Goal: Task Accomplishment & Management: Use online tool/utility

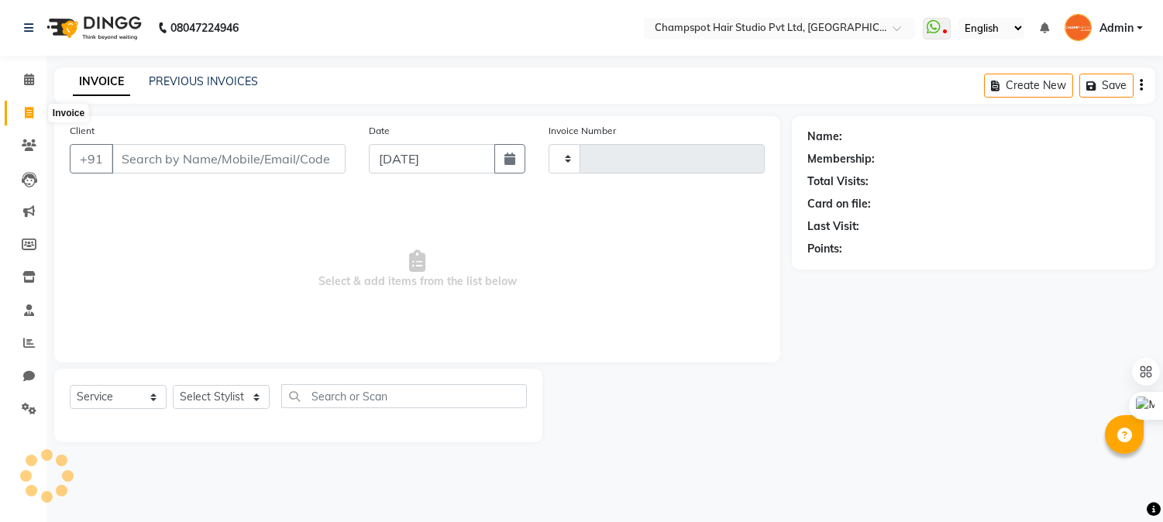
select select "service"
type input "2501"
select select "7690"
click at [170, 160] on input "Client" at bounding box center [231, 158] width 238 height 29
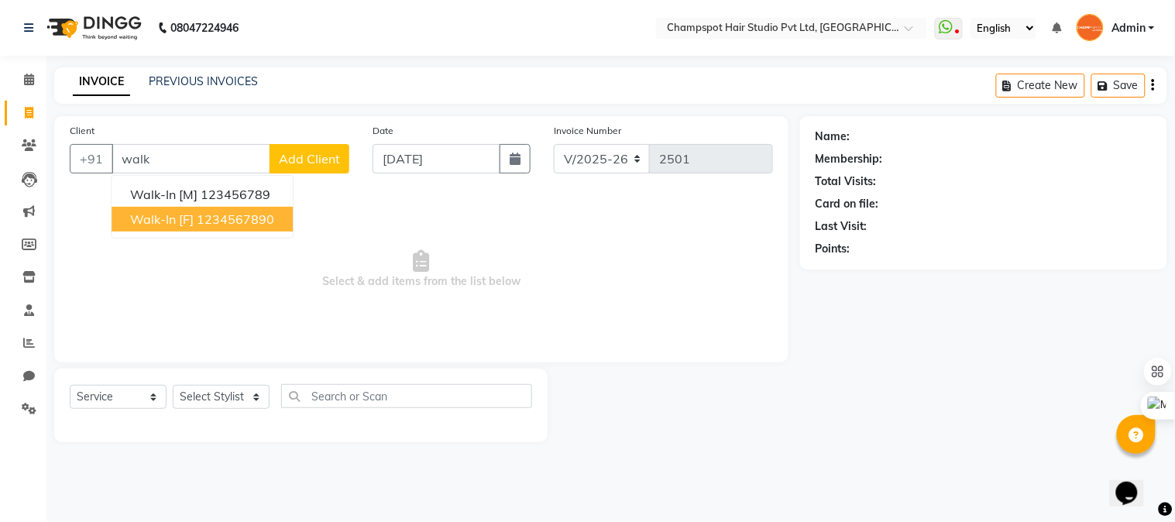
click at [201, 219] on ngb-highlight "1234567890" at bounding box center [235, 218] width 77 height 15
type input "1234567890"
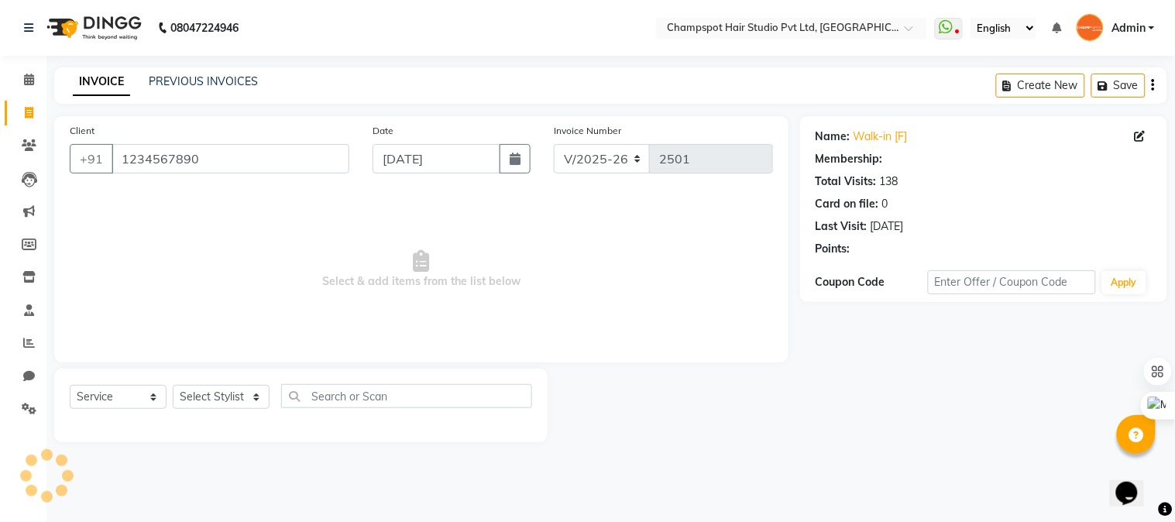
select select "1: Object"
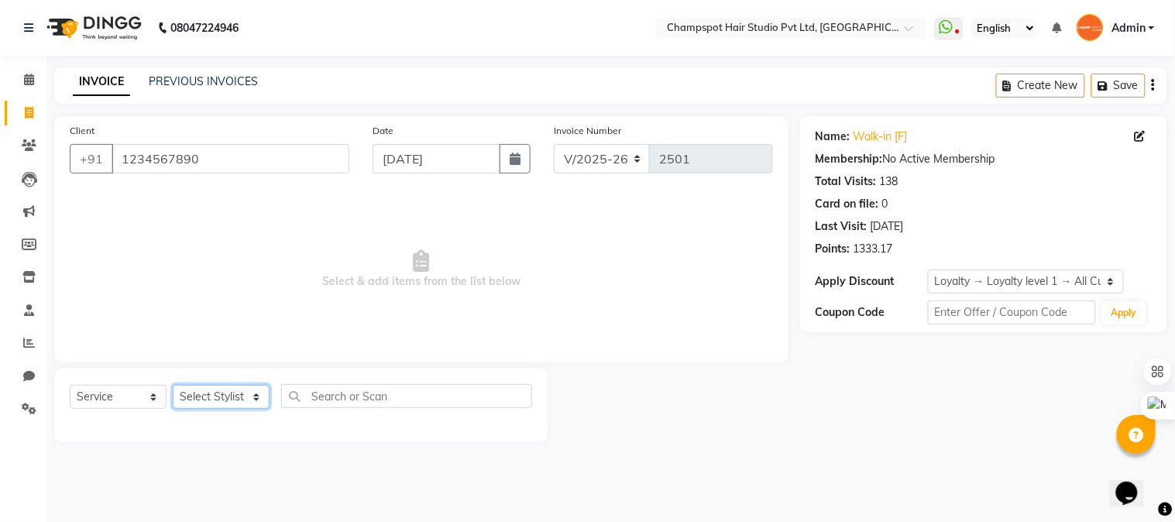
click at [209, 396] on select "Select Stylist Admin [PERSON_NAME] [PERSON_NAME] [PERSON_NAME] [PERSON_NAME] [P…" at bounding box center [221, 397] width 97 height 24
select select "69009"
click at [173, 386] on select "Select Stylist Admin [PERSON_NAME] [PERSON_NAME] [PERSON_NAME] [PERSON_NAME] [P…" at bounding box center [221, 397] width 97 height 24
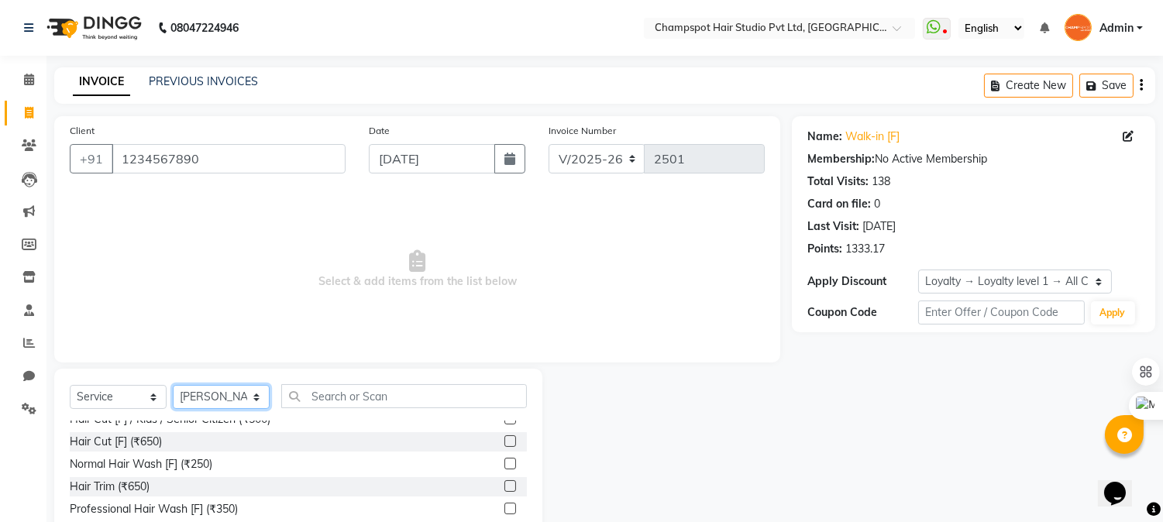
scroll to position [172, 0]
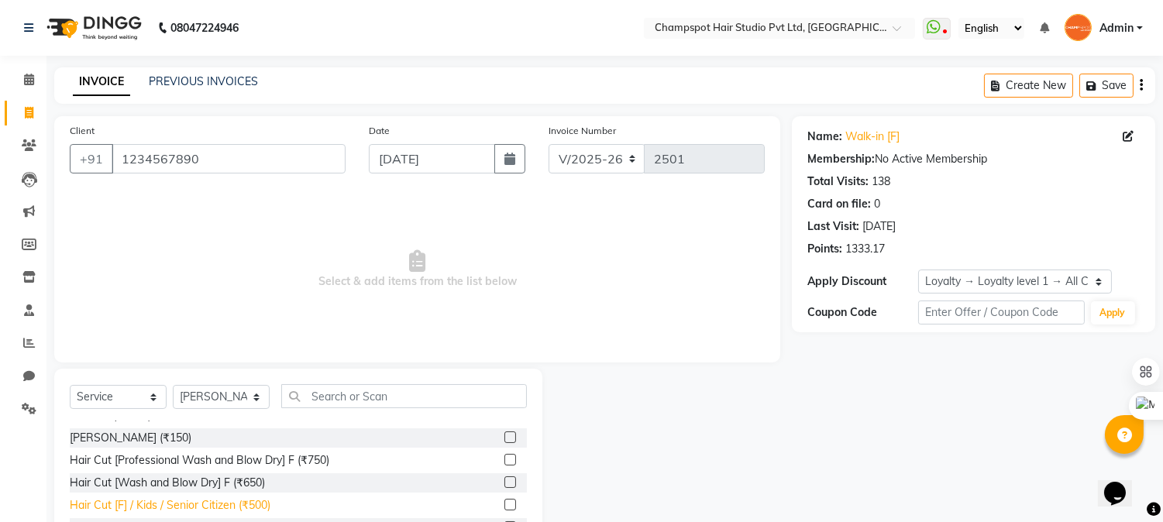
click at [256, 504] on div "Hair Cut [F] / Kids / Senior Citizen (₹500)" at bounding box center [170, 505] width 201 height 16
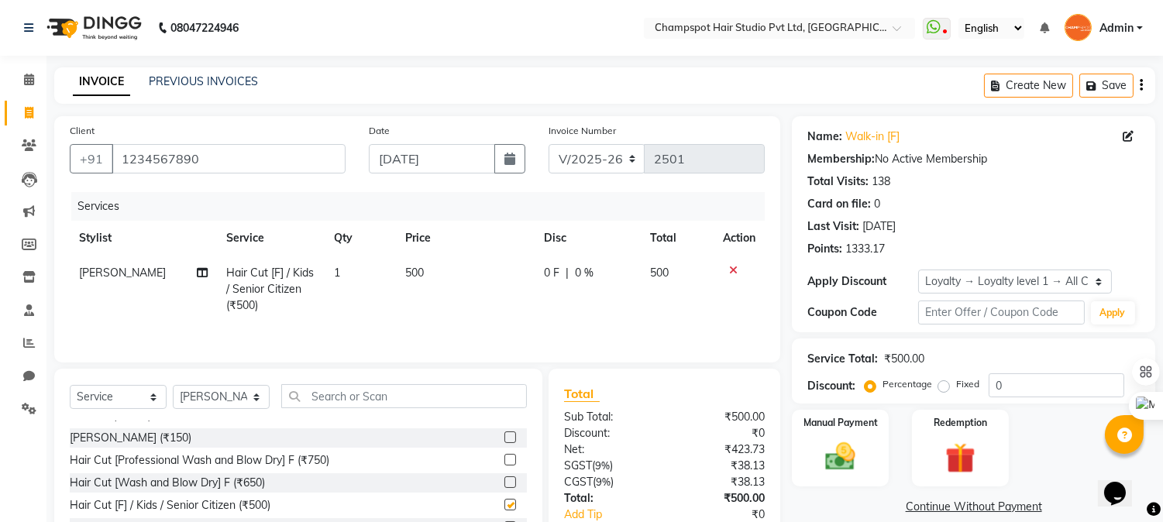
checkbox input "false"
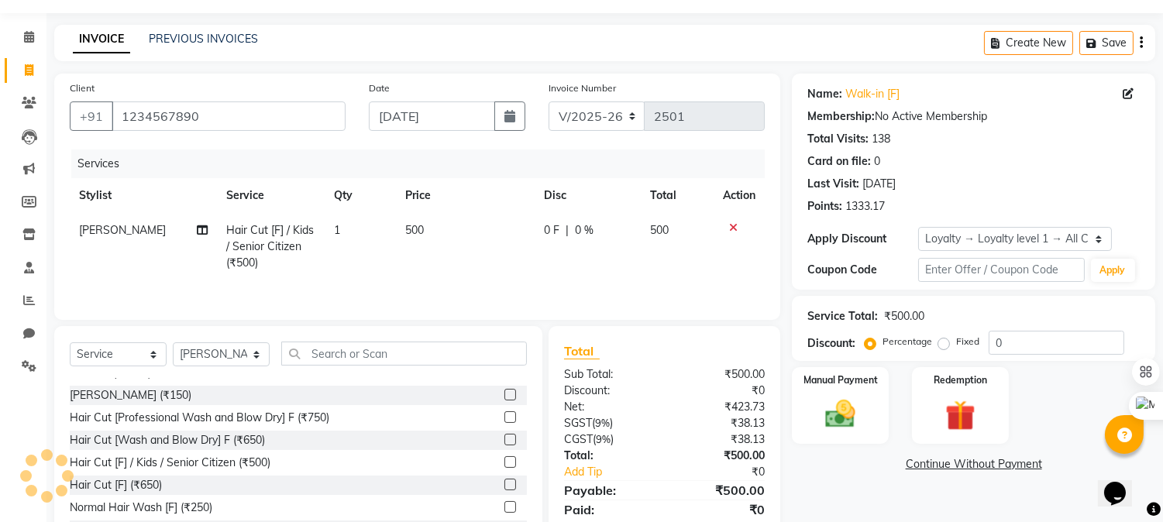
scroll to position [99, 0]
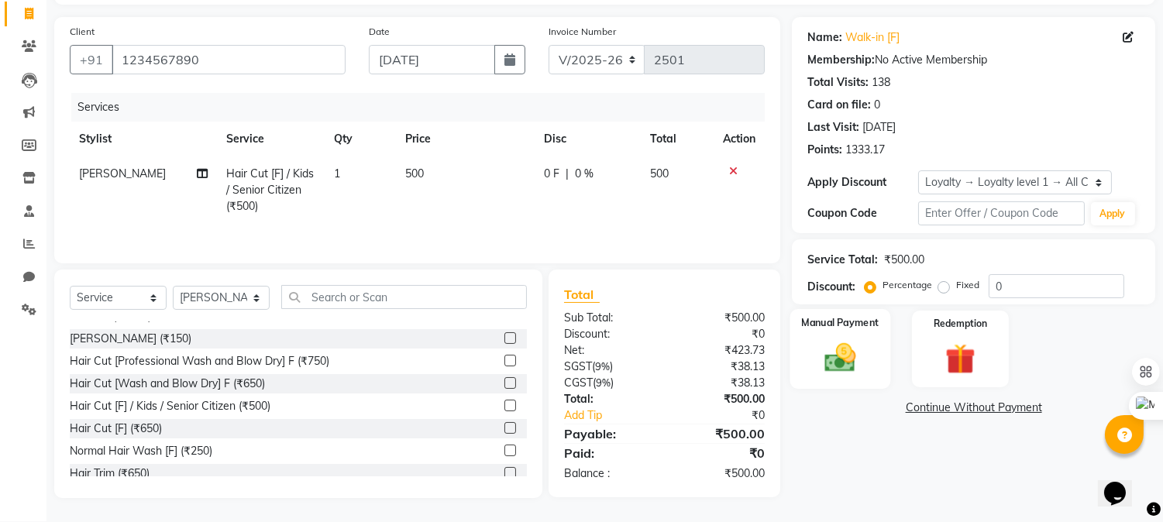
click at [846, 353] on img at bounding box center [840, 358] width 51 height 36
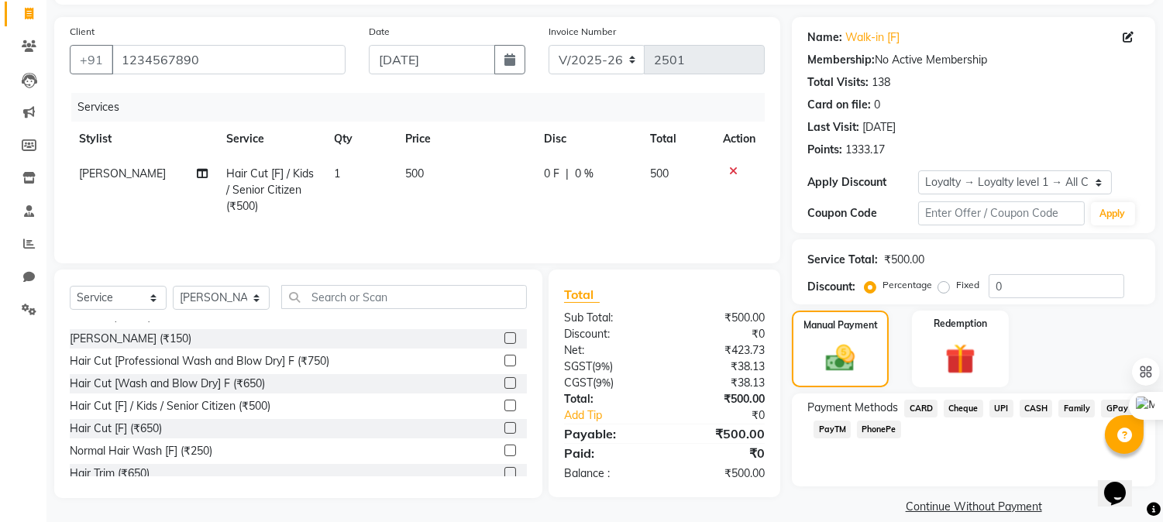
click at [988, 405] on div "UPI" at bounding box center [998, 410] width 30 height 21
click at [991, 405] on span "UPI" at bounding box center [1001, 409] width 24 height 18
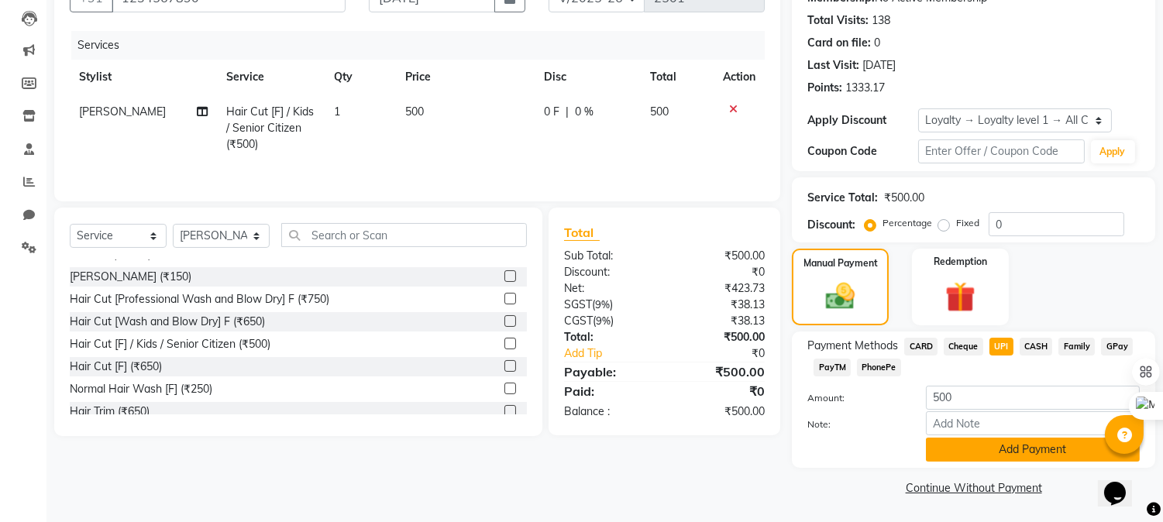
click at [1017, 450] on button "Add Payment" at bounding box center [1033, 450] width 214 height 24
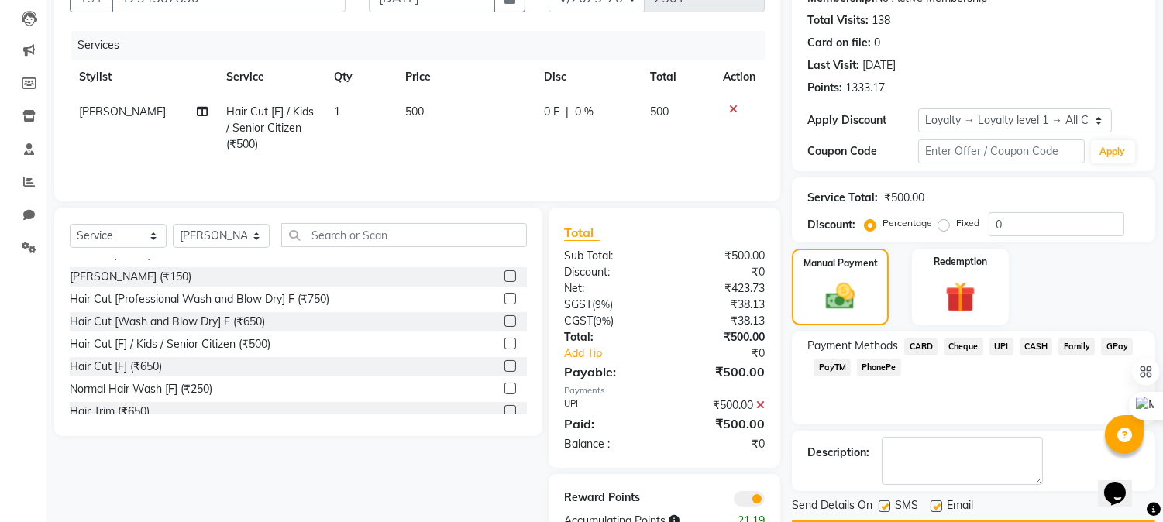
scroll to position [208, 0]
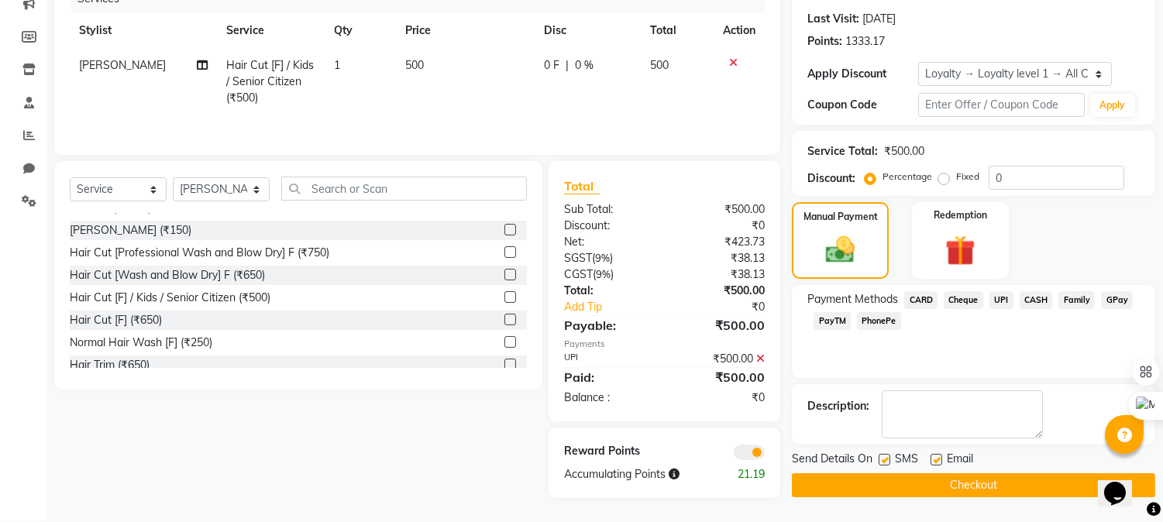
click at [926, 473] on button "Checkout" at bounding box center [973, 485] width 363 height 24
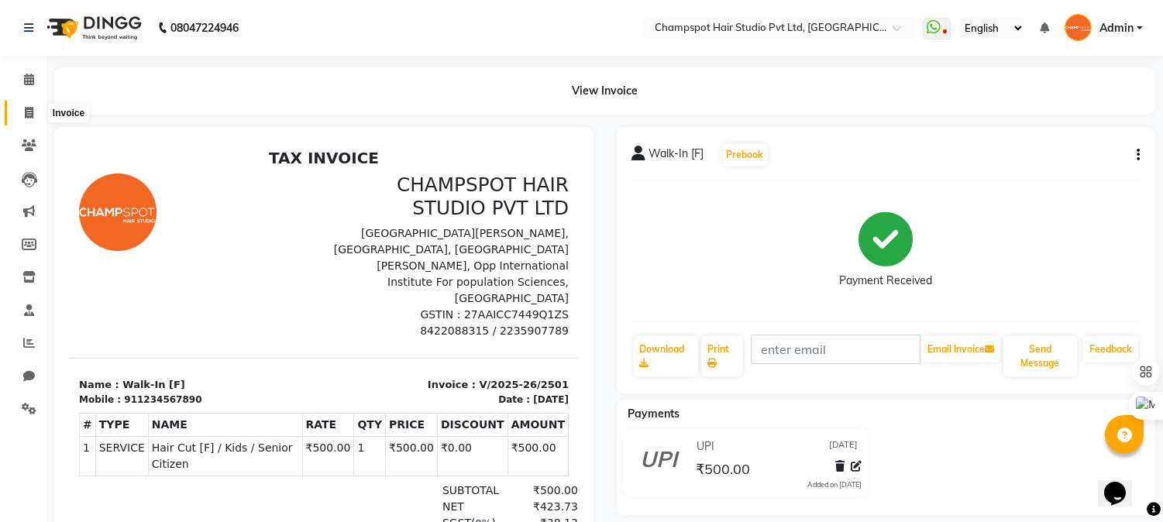
click at [29, 107] on icon at bounding box center [29, 113] width 9 height 12
select select "service"
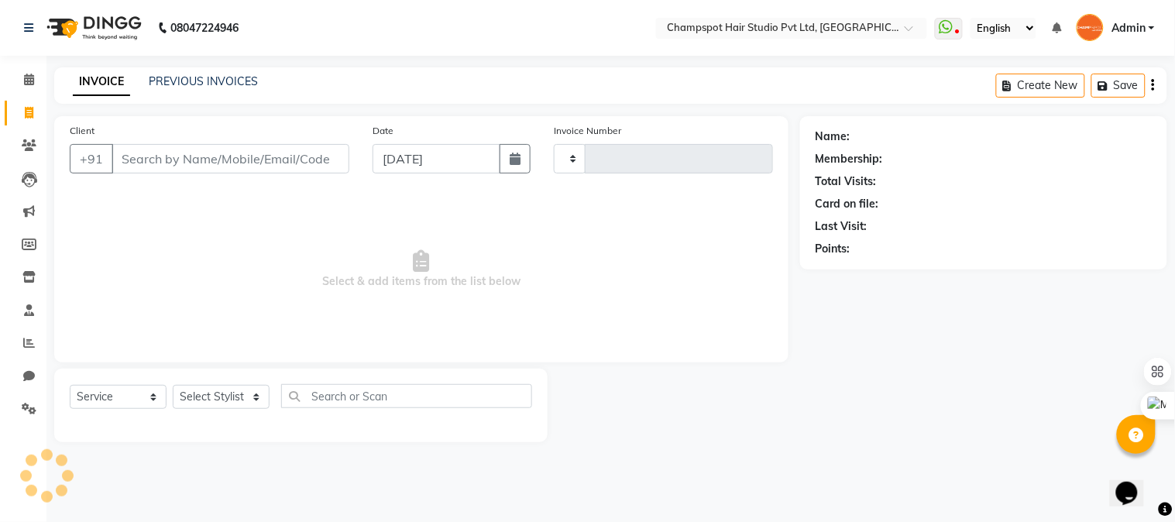
type input "2502"
select select "7690"
click at [213, 167] on input "Client" at bounding box center [231, 158] width 238 height 29
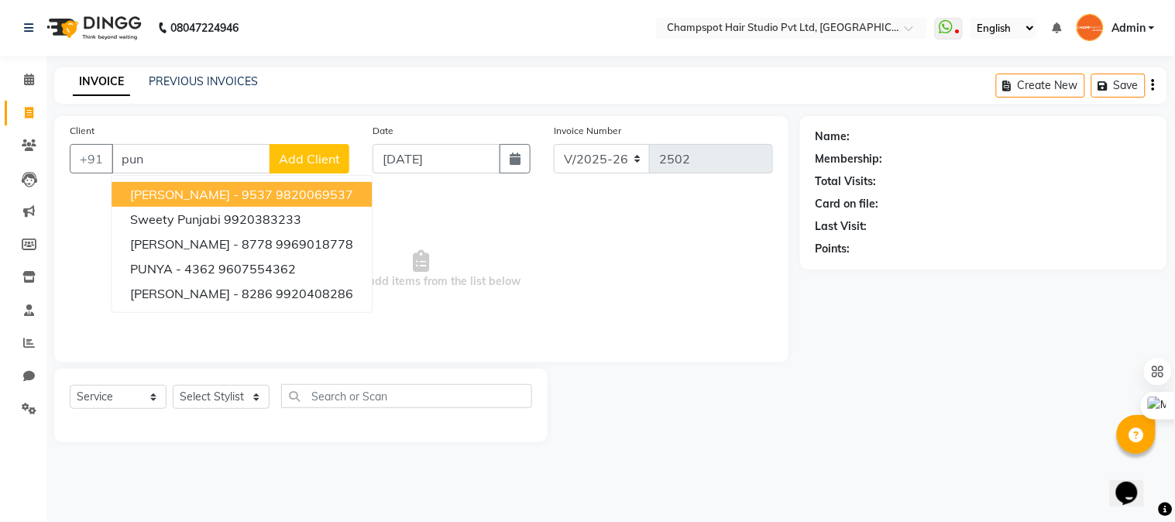
click at [175, 194] on span "[PERSON_NAME] - 9537" at bounding box center [201, 194] width 143 height 15
type input "9820069537"
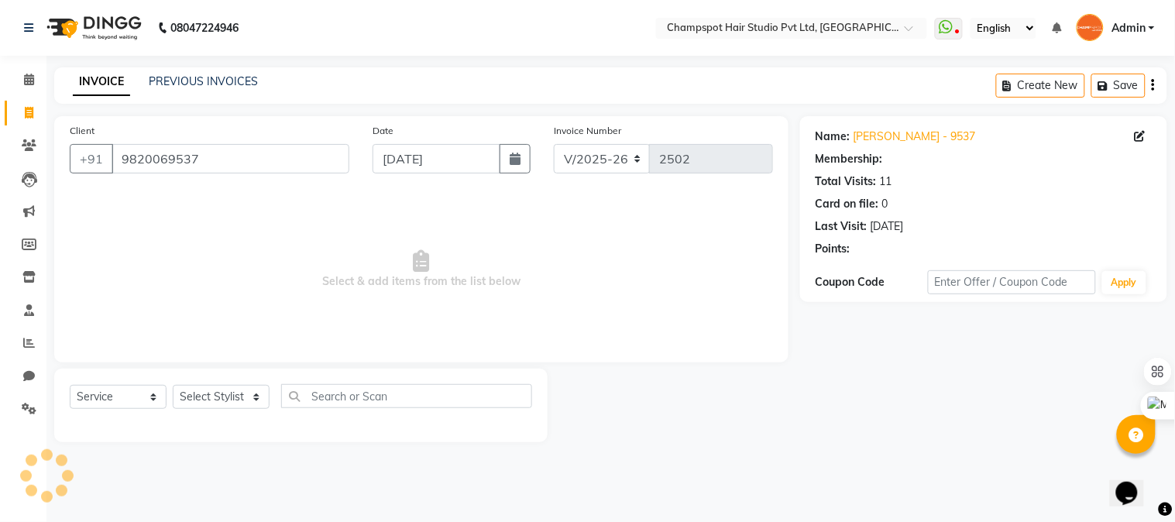
select select "2: Object"
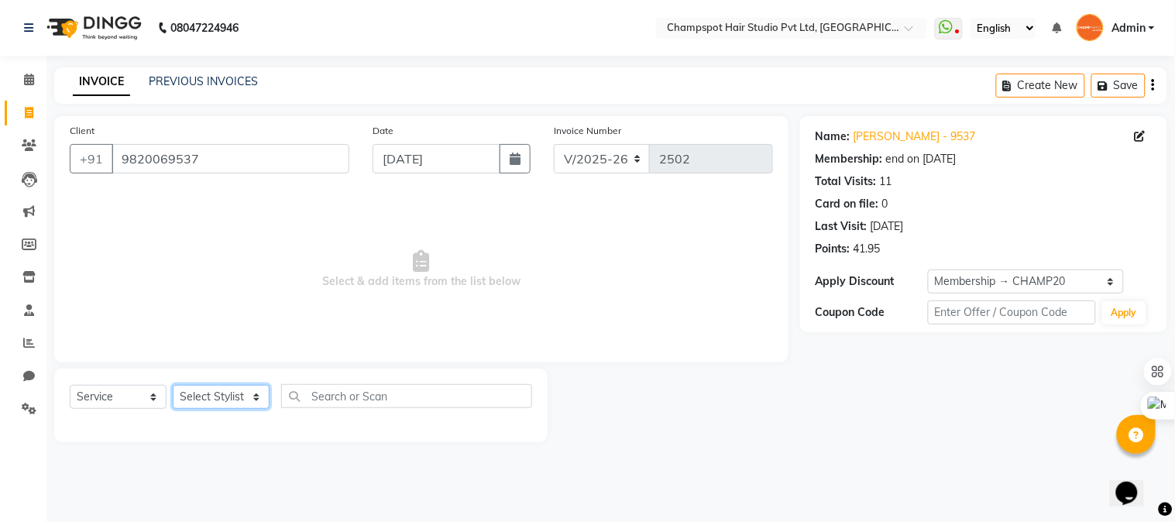
click at [211, 397] on select "Select Stylist Admin [PERSON_NAME] [PERSON_NAME] [PERSON_NAME] [PERSON_NAME] [P…" at bounding box center [221, 397] width 97 height 24
select select "68266"
click at [173, 386] on select "Select Stylist Admin [PERSON_NAME] [PERSON_NAME] [PERSON_NAME] [PERSON_NAME] [P…" at bounding box center [221, 397] width 97 height 24
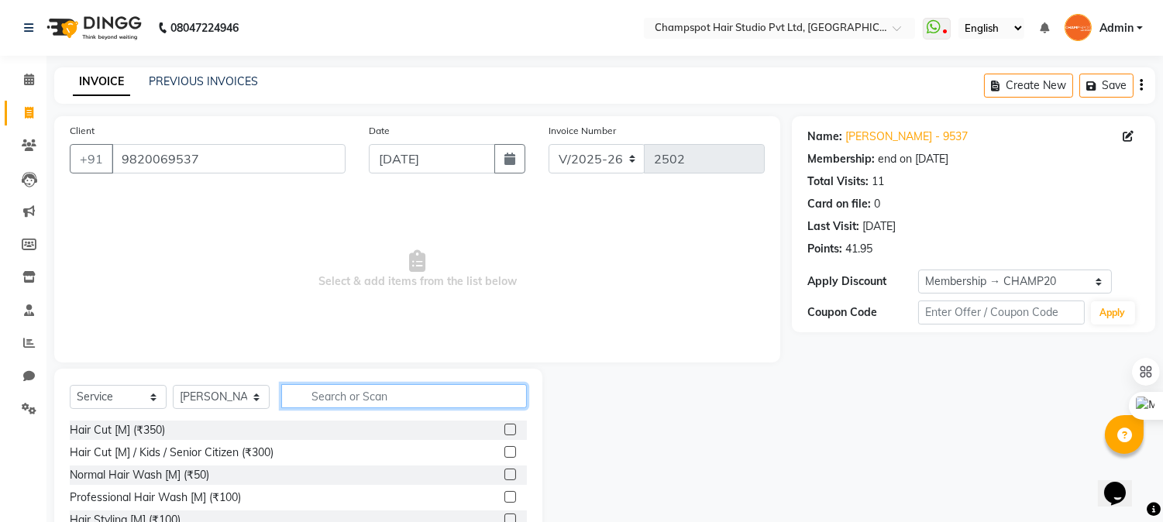
click at [358, 389] on input "text" at bounding box center [404, 396] width 246 height 24
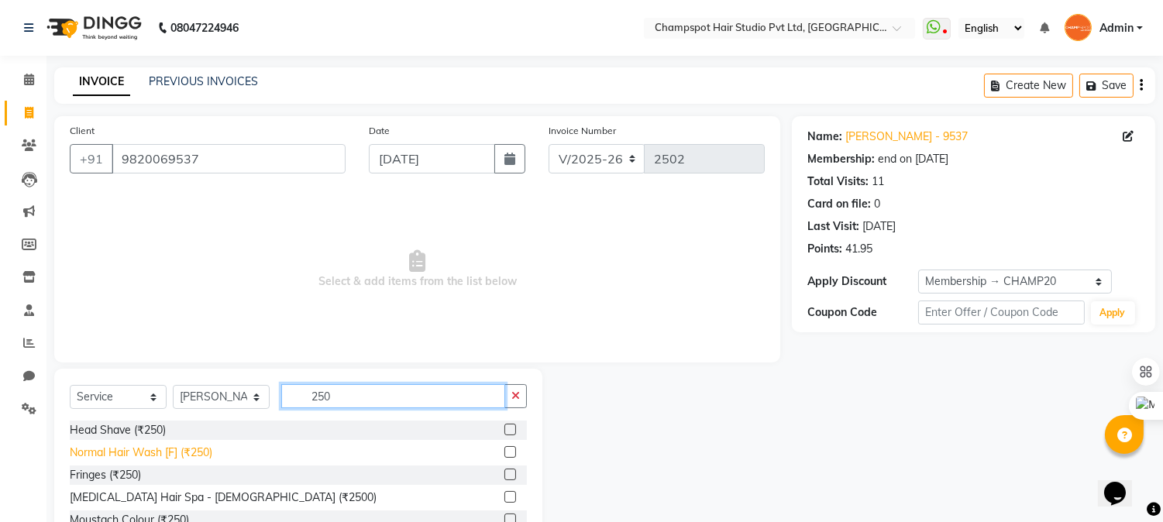
type input "250"
click at [174, 451] on div "Normal Hair Wash [F] (₹250)" at bounding box center [141, 453] width 143 height 16
checkbox input "false"
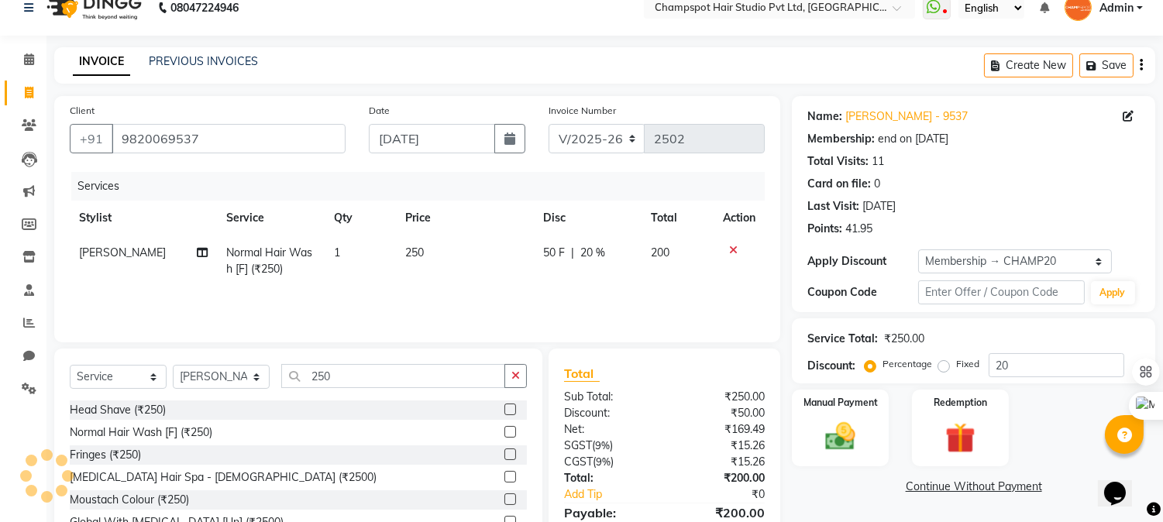
scroll to position [98, 0]
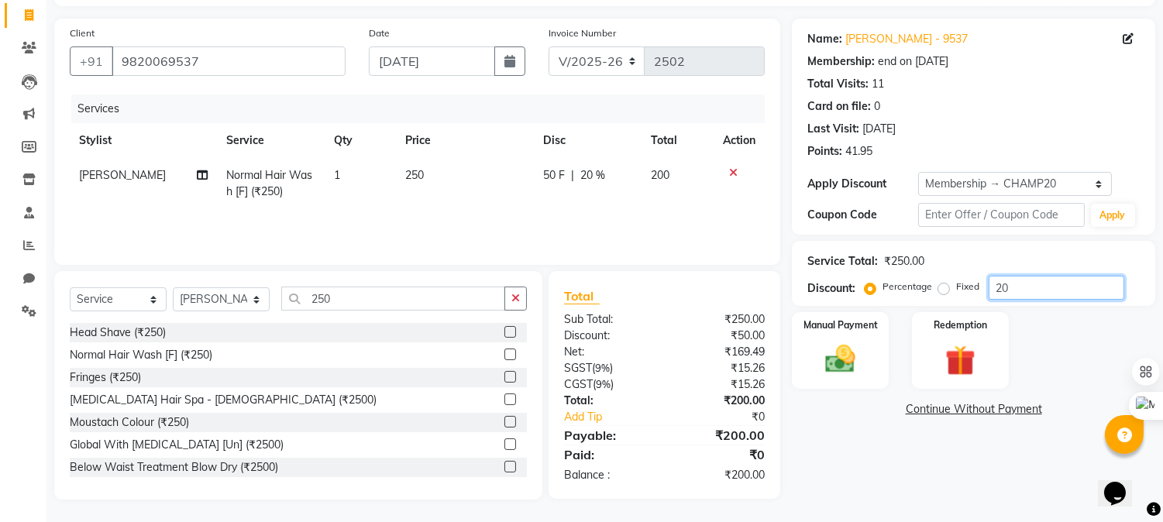
drag, startPoint x: 1022, startPoint y: 285, endPoint x: 922, endPoint y: 280, distance: 100.0
click at [922, 280] on div "Percentage Fixed 20" at bounding box center [995, 288] width 256 height 24
click at [864, 186] on div "Apply Discount" at bounding box center [862, 184] width 111 height 16
click at [855, 359] on img at bounding box center [840, 360] width 51 height 36
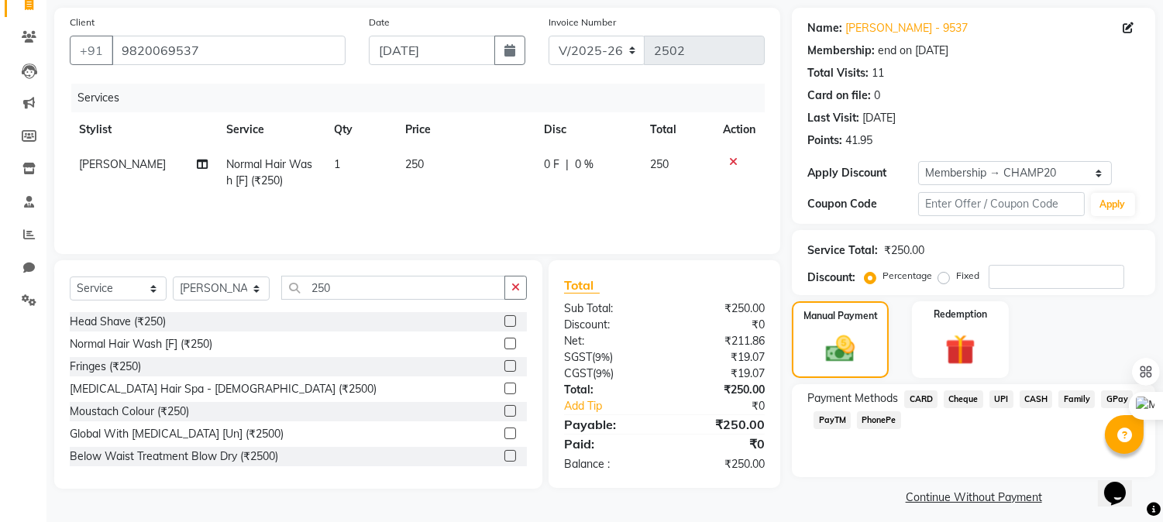
scroll to position [118, 0]
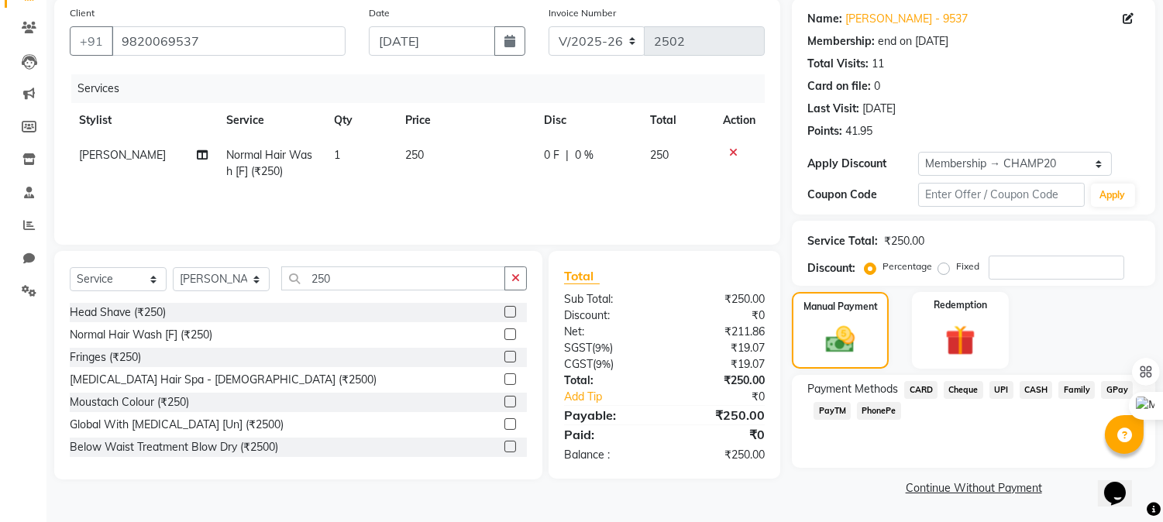
click at [1036, 388] on span "CASH" at bounding box center [1035, 390] width 33 height 18
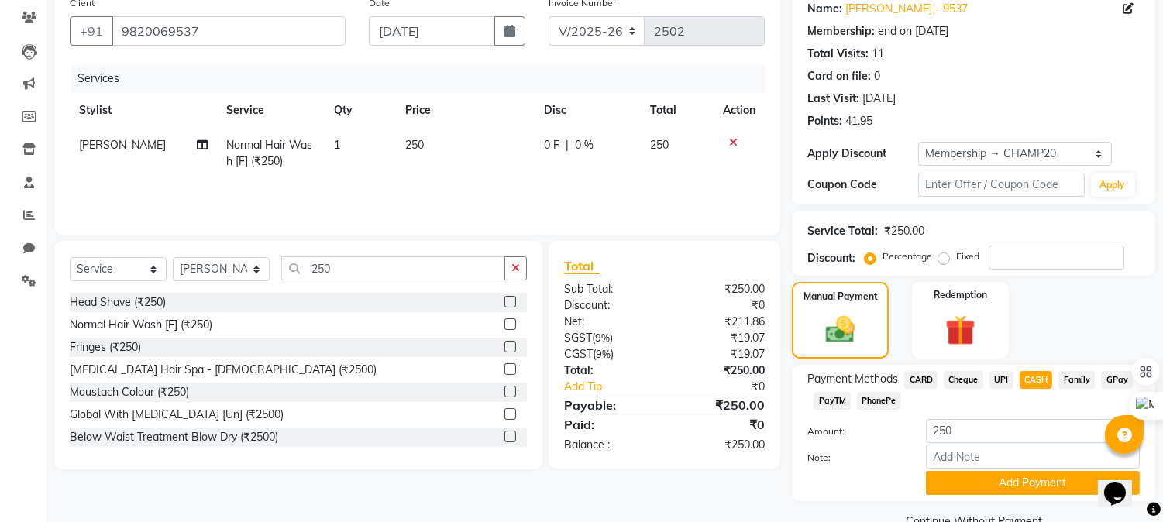
scroll to position [161, 0]
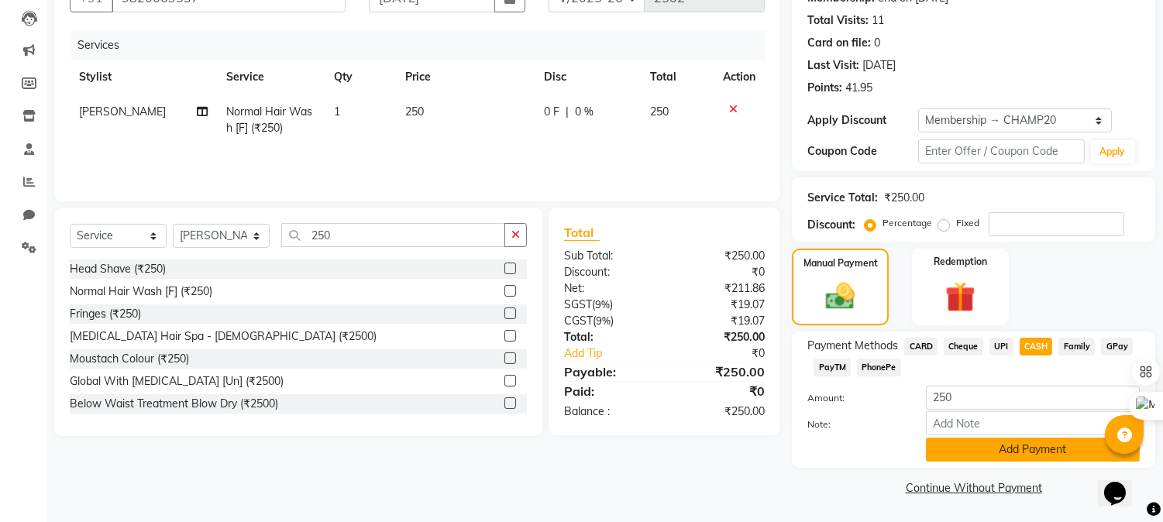
click at [985, 438] on button "Add Payment" at bounding box center [1033, 450] width 214 height 24
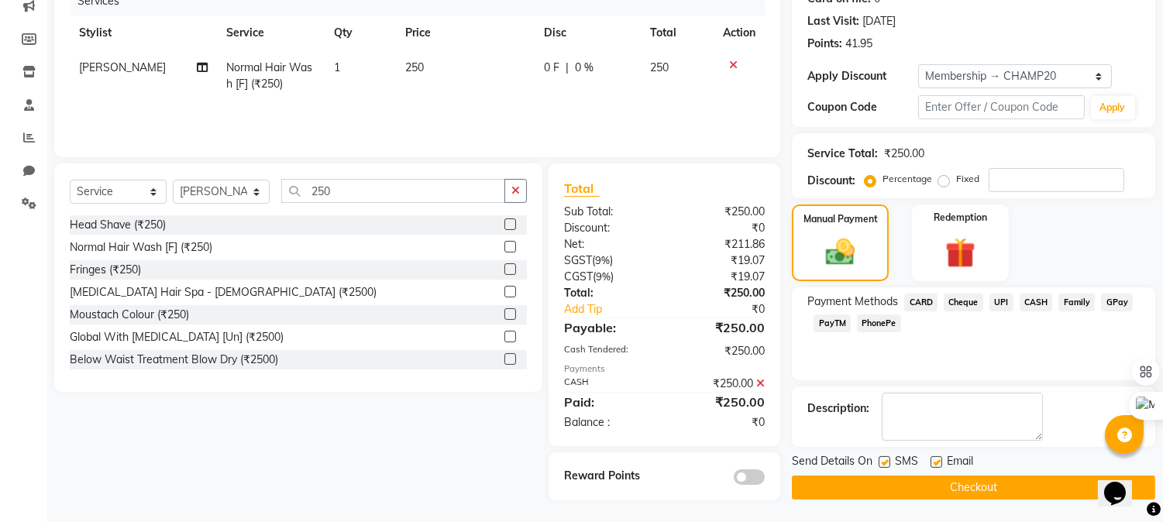
scroll to position [206, 0]
click at [762, 382] on icon at bounding box center [760, 382] width 9 height 11
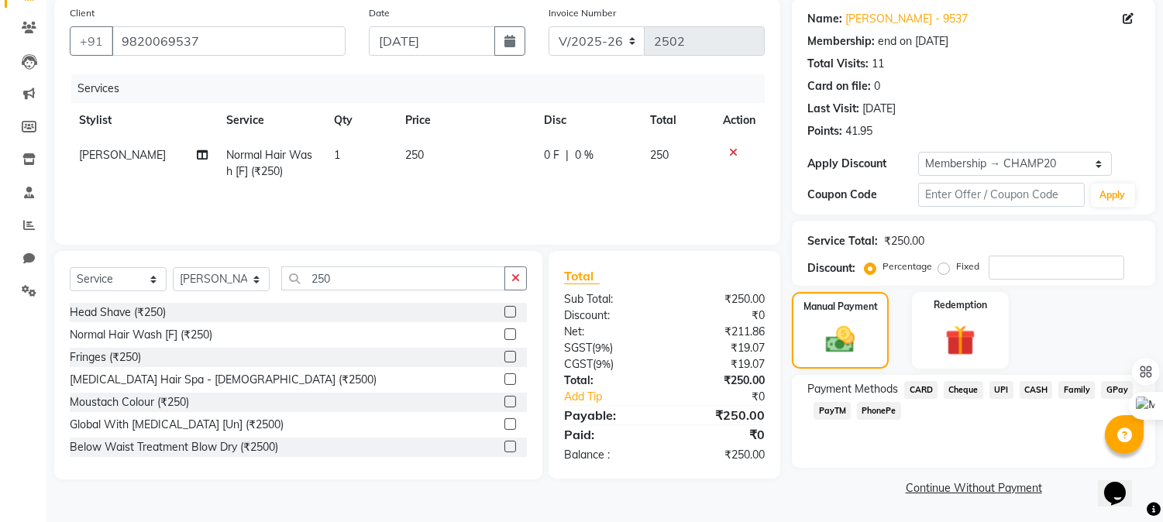
click at [1004, 387] on span "UPI" at bounding box center [1001, 390] width 24 height 18
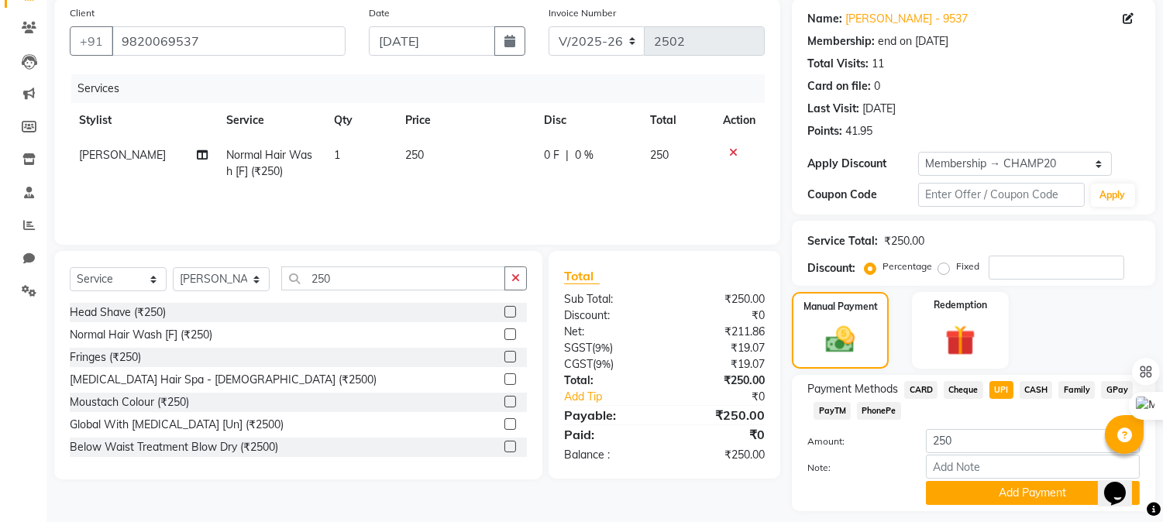
scroll to position [161, 0]
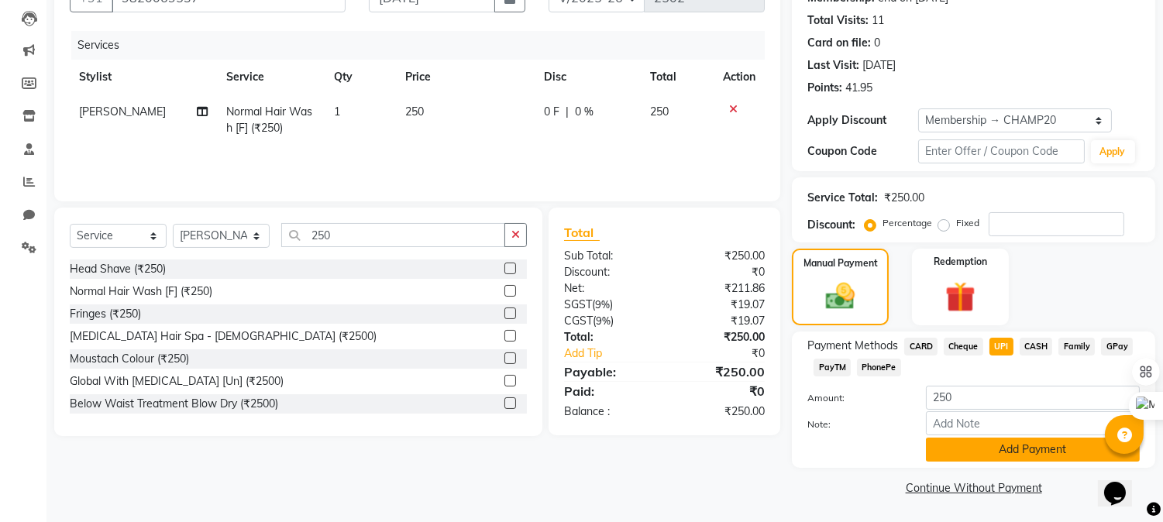
click at [999, 444] on button "Add Payment" at bounding box center [1033, 450] width 214 height 24
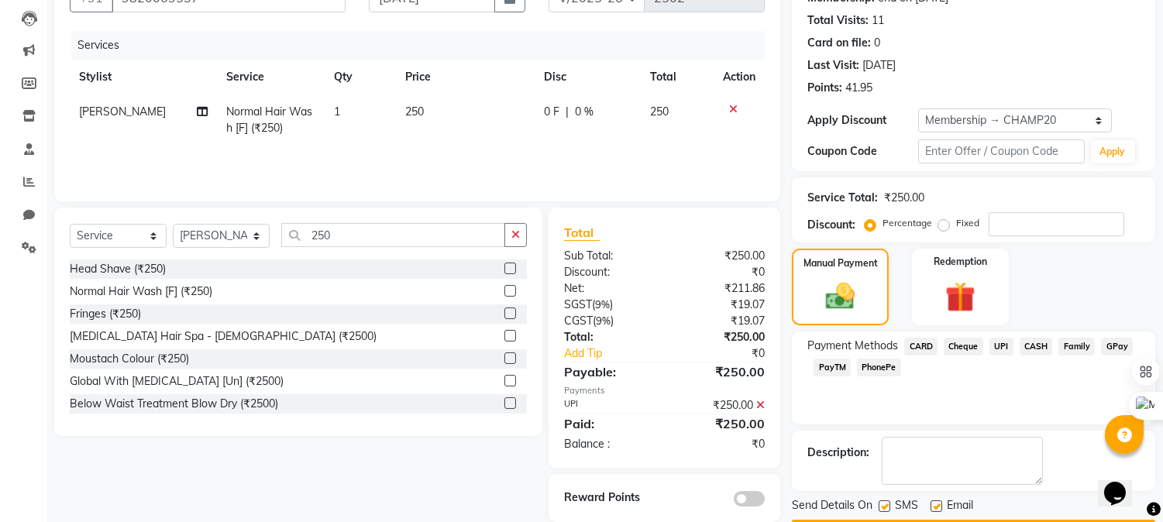
scroll to position [205, 0]
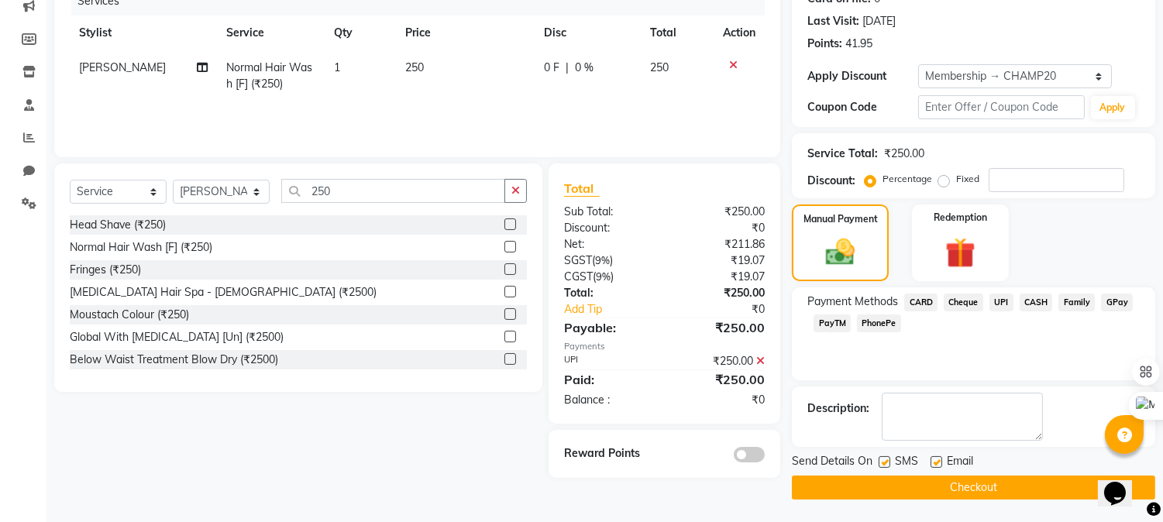
click at [919, 469] on div "SMS" at bounding box center [904, 462] width 52 height 19
click at [916, 478] on button "Checkout" at bounding box center [973, 488] width 363 height 24
